Goal: Navigation & Orientation: Find specific page/section

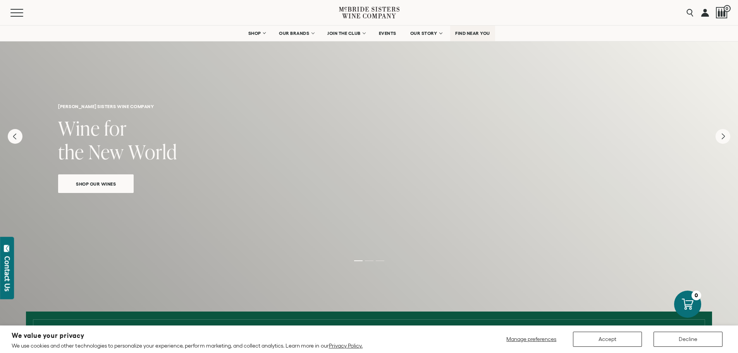
click at [470, 41] on link "FIND NEAR YOU" at bounding box center [472, 34] width 45 height 16
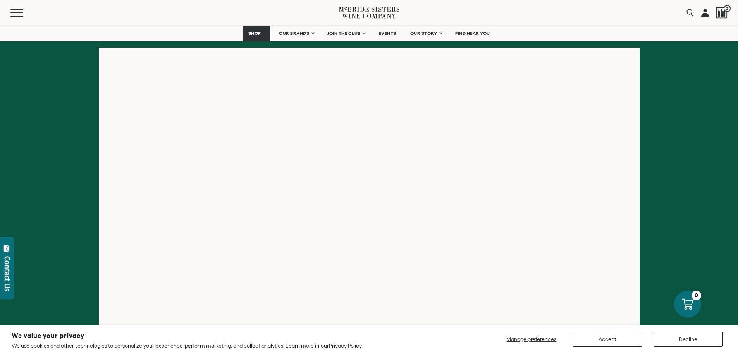
scroll to position [116, 0]
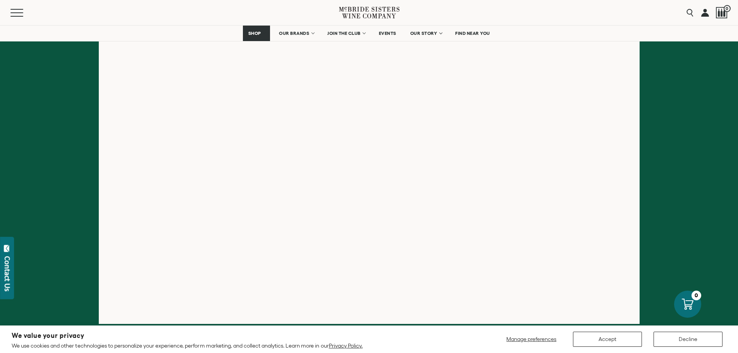
scroll to position [116, 0]
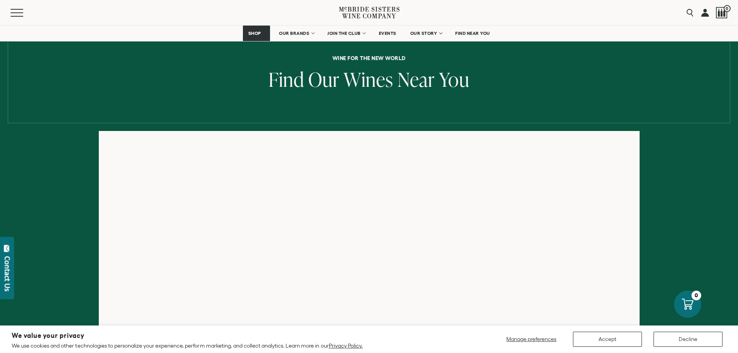
scroll to position [39, 0]
